Goal: Book appointment/travel/reservation

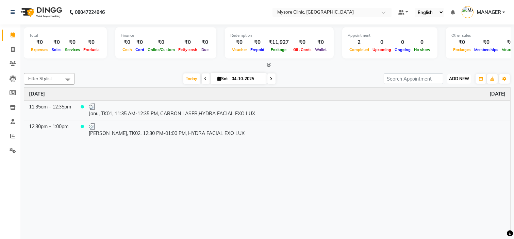
click at [461, 76] on span "ADD NEW" at bounding box center [459, 78] width 20 height 5
click at [345, 67] on div at bounding box center [267, 65] width 487 height 7
click at [15, 52] on span at bounding box center [13, 50] width 12 height 8
select select "service"
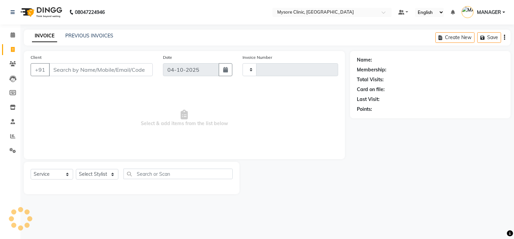
type input "0521"
select select "7445"
click at [112, 71] on input "Client" at bounding box center [101, 69] width 104 height 13
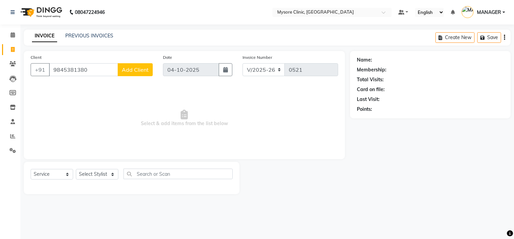
type input "9845381380"
click at [126, 70] on span "Add Client" at bounding box center [135, 69] width 27 height 7
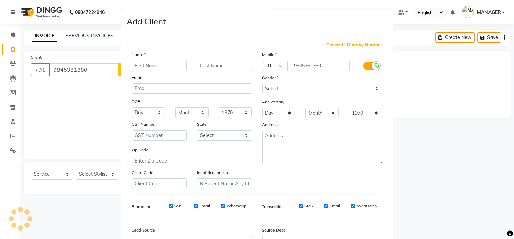
click at [148, 66] on input "text" at bounding box center [159, 66] width 55 height 11
type input "[PERSON_NAME]"
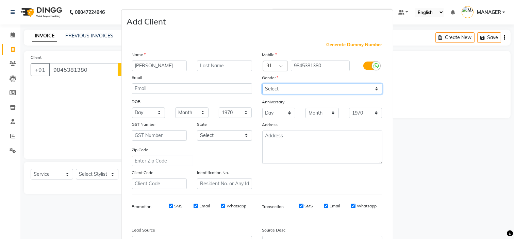
click at [294, 87] on select "Select [DEMOGRAPHIC_DATA] [DEMOGRAPHIC_DATA] Other Prefer Not To Say" at bounding box center [322, 89] width 120 height 11
select select "[DEMOGRAPHIC_DATA]"
click at [262, 84] on select "Select [DEMOGRAPHIC_DATA] [DEMOGRAPHIC_DATA] Other Prefer Not To Say" at bounding box center [322, 89] width 120 height 11
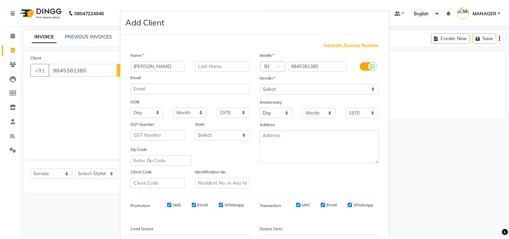
scroll to position [75, 0]
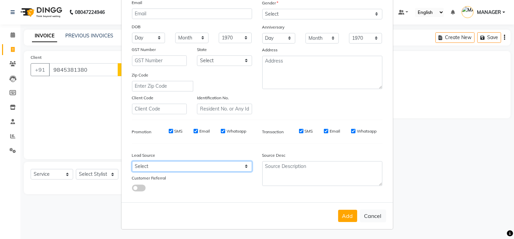
click at [226, 168] on select "Select Walk-in Referral Internet Friend Word of Mouth Advertisement Facebook Ju…" at bounding box center [192, 166] width 120 height 11
select select "50742"
click at [132, 161] on select "Select Walk-in Referral Internet Friend Word of Mouth Advertisement Facebook Ju…" at bounding box center [192, 166] width 120 height 11
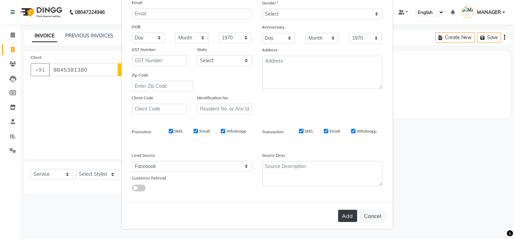
click at [349, 219] on button "Add" at bounding box center [347, 216] width 19 height 12
select select
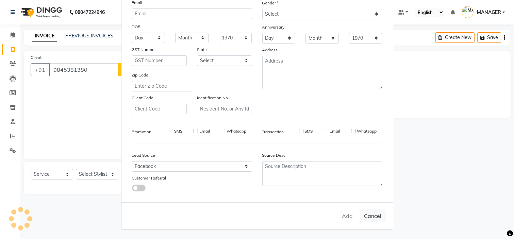
select select
checkbox input "false"
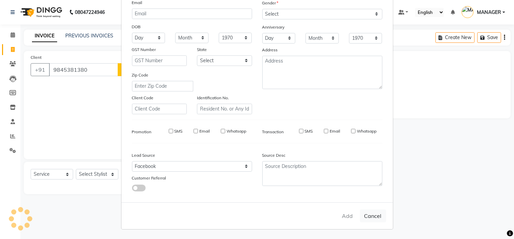
checkbox input "false"
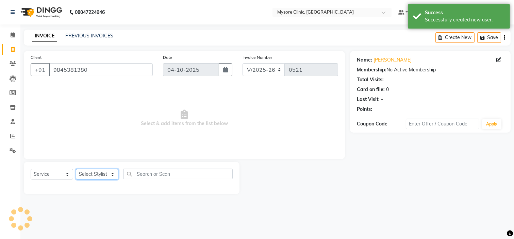
click at [102, 170] on select "Select Stylist [PERSON_NAME] [PERSON_NAME] Ashwini [PERSON_NAME] MANAGER Navya …" at bounding box center [97, 174] width 43 height 11
select select "65320"
click at [76, 170] on select "Select Stylist [PERSON_NAME] [PERSON_NAME] Ashwini [PERSON_NAME] MANAGER Navya …" at bounding box center [97, 174] width 43 height 11
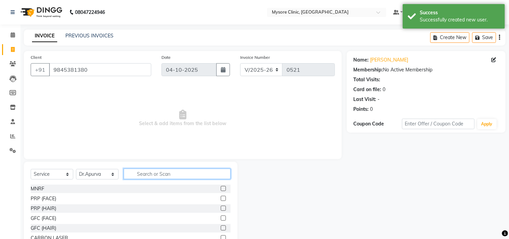
click at [203, 175] on input "text" at bounding box center [177, 174] width 107 height 11
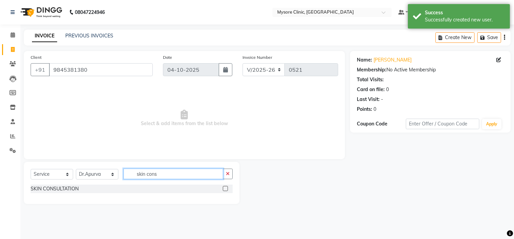
type input "skin cons"
click at [226, 188] on label at bounding box center [225, 188] width 5 height 5
click at [226, 188] on input "checkbox" at bounding box center [225, 189] width 4 height 4
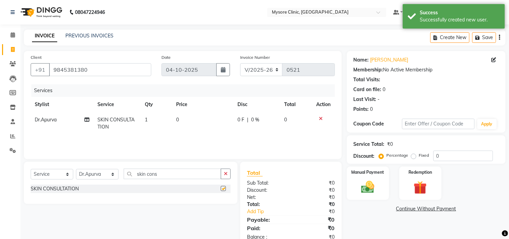
checkbox input "false"
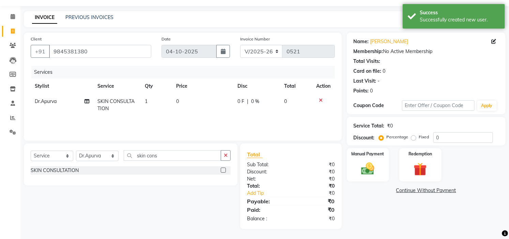
scroll to position [19, 0]
click at [432, 192] on link "Continue Without Payment" at bounding box center [426, 190] width 156 height 7
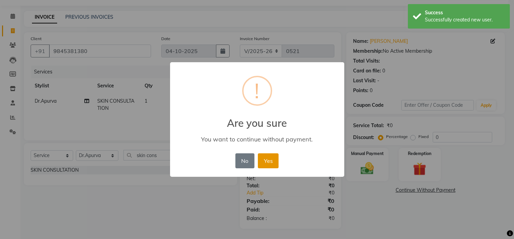
click at [277, 157] on button "Yes" at bounding box center [268, 161] width 21 height 15
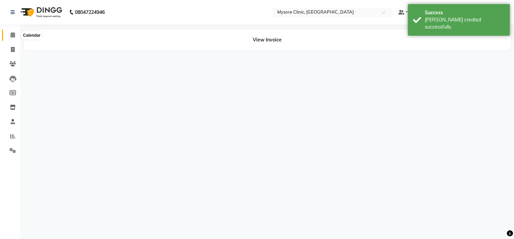
click at [14, 35] on icon at bounding box center [13, 34] width 4 height 5
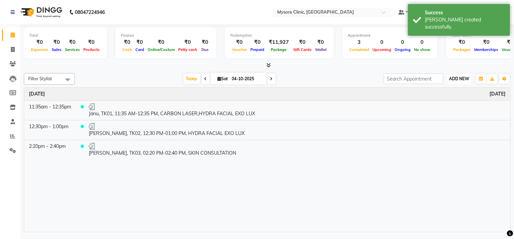
click at [455, 79] on span "ADD NEW" at bounding box center [459, 78] width 20 height 5
click at [444, 90] on button "Add Appointment" at bounding box center [444, 91] width 54 height 9
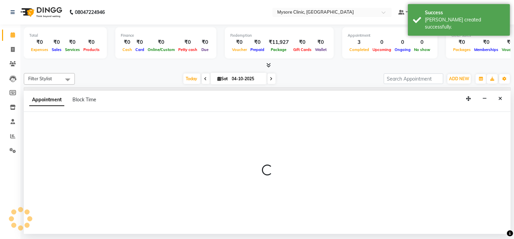
select select "540"
select select "tentative"
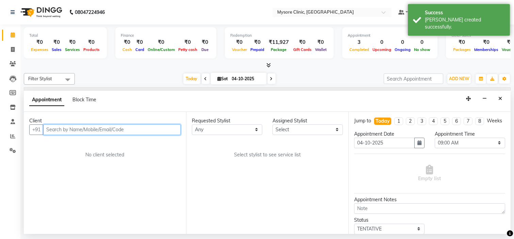
click at [79, 128] on input "text" at bounding box center [112, 130] width 138 height 11
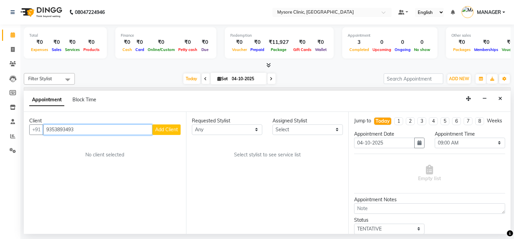
type input "9353893493"
click at [172, 127] on span "Add Client" at bounding box center [166, 130] width 23 height 6
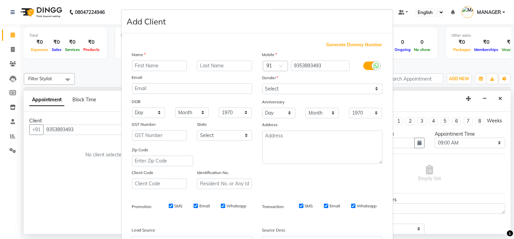
click at [168, 65] on input "text" at bounding box center [159, 66] width 55 height 11
type input "[PERSON_NAME]"
click at [310, 91] on select "Select [DEMOGRAPHIC_DATA] [DEMOGRAPHIC_DATA] Other Prefer Not To Say" at bounding box center [322, 89] width 120 height 11
select select "[DEMOGRAPHIC_DATA]"
click at [262, 84] on select "Select [DEMOGRAPHIC_DATA] [DEMOGRAPHIC_DATA] Other Prefer Not To Say" at bounding box center [322, 89] width 120 height 11
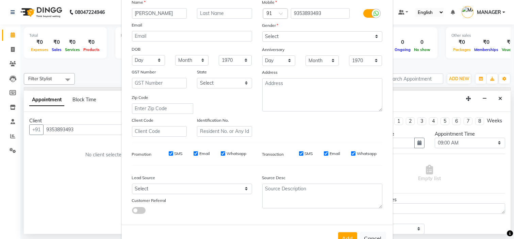
scroll to position [75, 0]
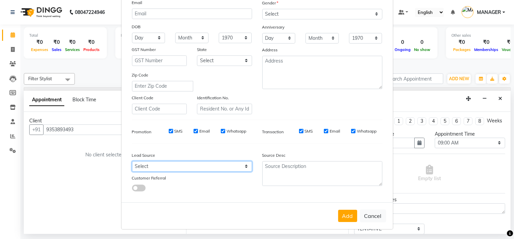
click at [182, 166] on select "Select Walk-in Referral Internet Friend Word of Mouth Advertisement Facebook Ju…" at bounding box center [192, 166] width 120 height 11
select select "50742"
click at [132, 161] on select "Select Walk-in Referral Internet Friend Word of Mouth Advertisement Facebook Ju…" at bounding box center [192, 166] width 120 height 11
click at [307, 96] on div "Mobile Country Code × 91 9353893493 Gender Select [DEMOGRAPHIC_DATA] [DEMOGRAPH…" at bounding box center [322, 45] width 130 height 138
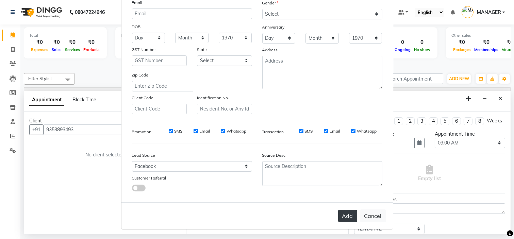
click at [345, 215] on button "Add" at bounding box center [347, 216] width 19 height 12
select select
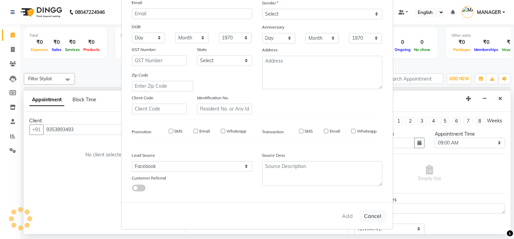
select select
checkbox input "false"
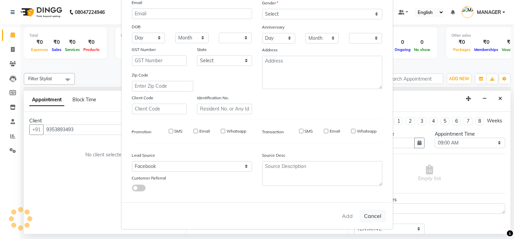
checkbox input "false"
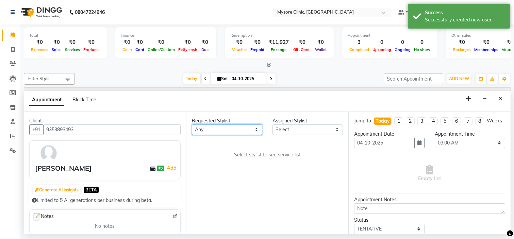
click at [243, 129] on select "Any [PERSON_NAME] [PERSON_NAME] Ashwini [PERSON_NAME] MANAGER Navya [PERSON_NAM…" at bounding box center [227, 130] width 70 height 11
select select "65320"
click at [192, 125] on select "Any [PERSON_NAME] [PERSON_NAME] Ashwini [PERSON_NAME] MANAGER Navya [PERSON_NAM…" at bounding box center [227, 130] width 70 height 11
select select "65320"
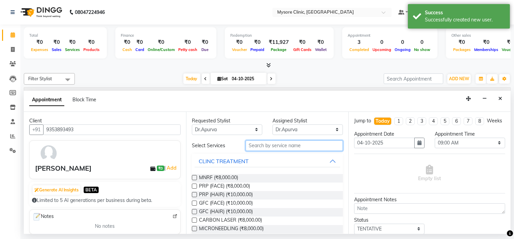
click at [291, 147] on input "text" at bounding box center [294, 146] width 97 height 11
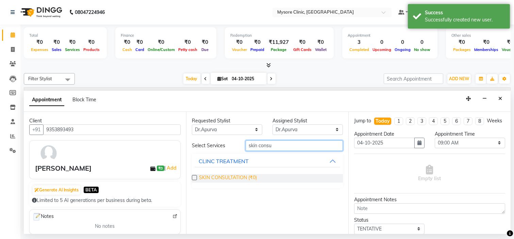
type input "skin consu"
click at [246, 181] on span "SKIN CONSULTATION (₹0)" at bounding box center [228, 178] width 58 height 9
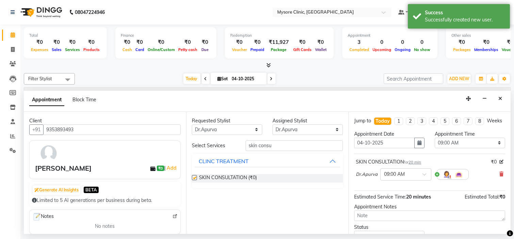
checkbox input "false"
click at [454, 147] on select "Select 09:00 AM 09:15 AM 09:30 AM 09:45 AM 10:00 AM 10:15 AM 10:30 AM 10:45 AM …" at bounding box center [470, 143] width 70 height 11
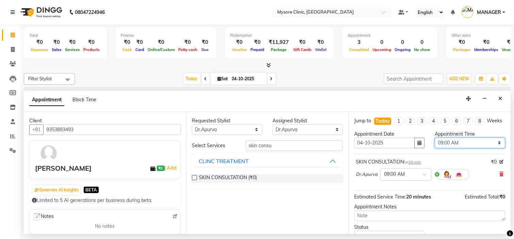
select select "870"
click at [435, 144] on select "Select 09:00 AM 09:15 AM 09:30 AM 09:45 AM 10:00 AM 10:15 AM 10:30 AM 10:45 AM …" at bounding box center [470, 143] width 70 height 11
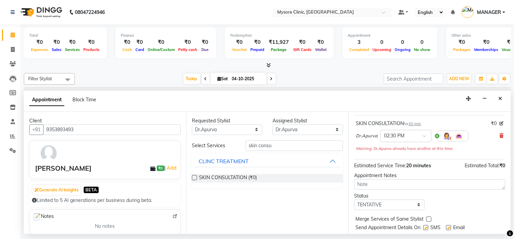
scroll to position [64, 0]
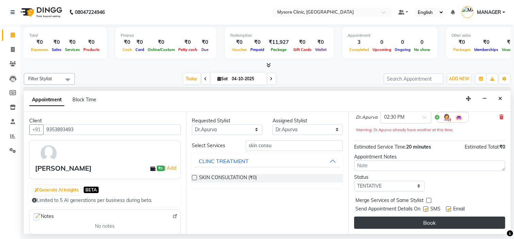
click at [462, 219] on button "Book" at bounding box center [429, 223] width 151 height 12
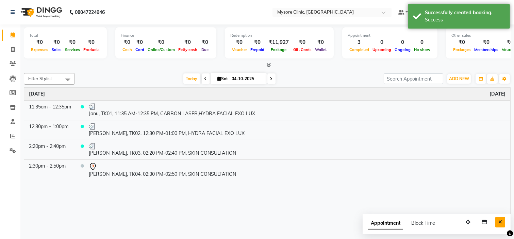
click at [500, 223] on icon "Close" at bounding box center [501, 222] width 4 height 5
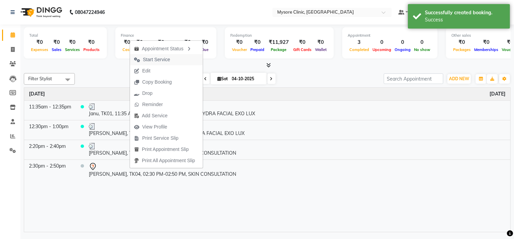
click at [171, 59] on span "Start Service" at bounding box center [152, 59] width 44 height 11
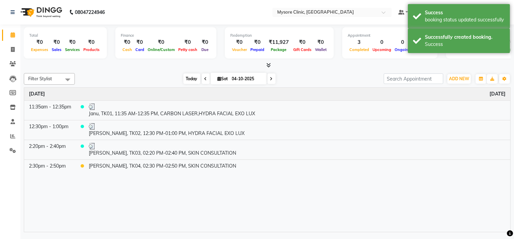
click at [185, 76] on span "Today" at bounding box center [191, 79] width 17 height 11
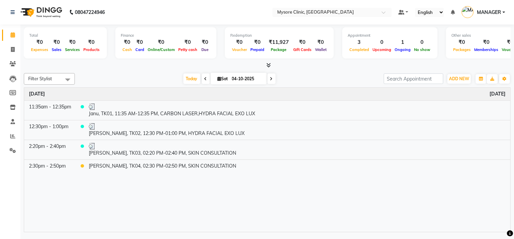
click at [185, 76] on span "Today" at bounding box center [191, 79] width 17 height 11
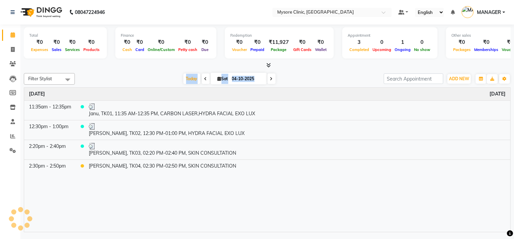
click at [185, 76] on span "Today" at bounding box center [191, 79] width 17 height 11
